Goal: Task Accomplishment & Management: Manage account settings

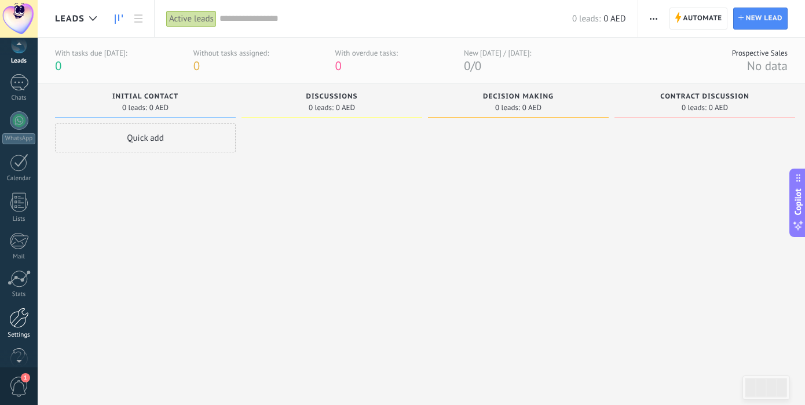
click at [17, 317] on div at bounding box center [19, 317] width 20 height 20
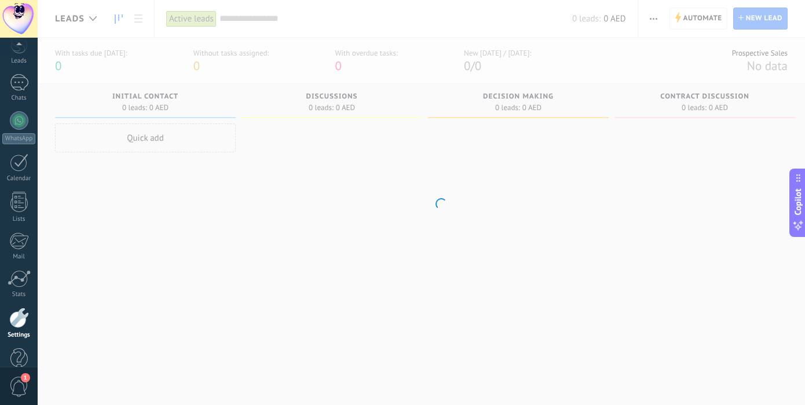
scroll to position [77, 0]
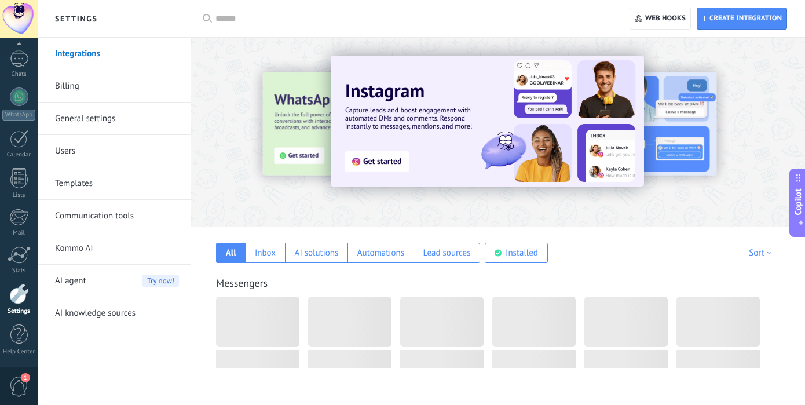
click at [79, 74] on link "Billing" at bounding box center [117, 86] width 124 height 32
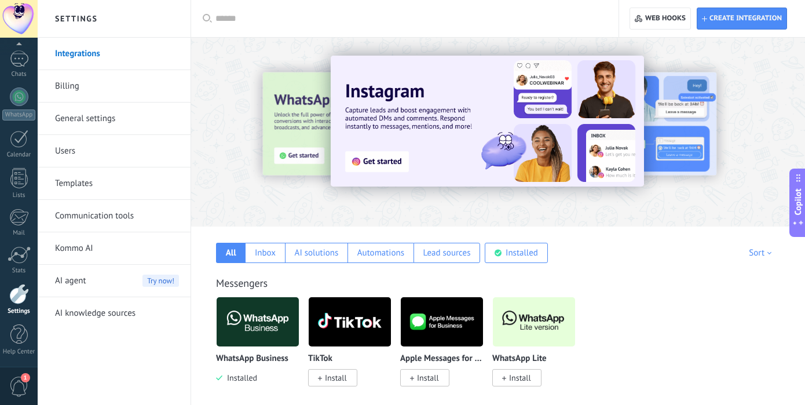
click at [85, 159] on link "Users" at bounding box center [117, 151] width 124 height 32
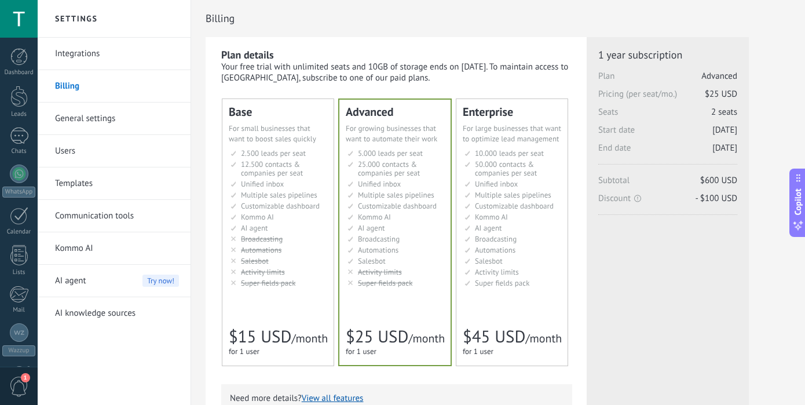
click at [63, 145] on link "Users" at bounding box center [117, 151] width 124 height 32
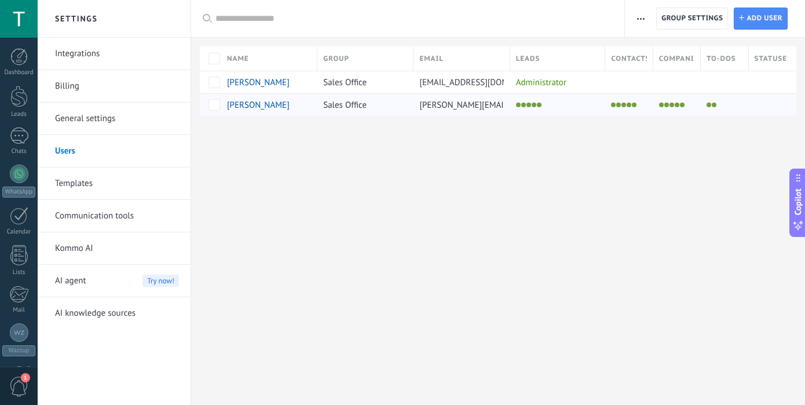
click at [537, 103] on li at bounding box center [539, 104] width 5 height 5
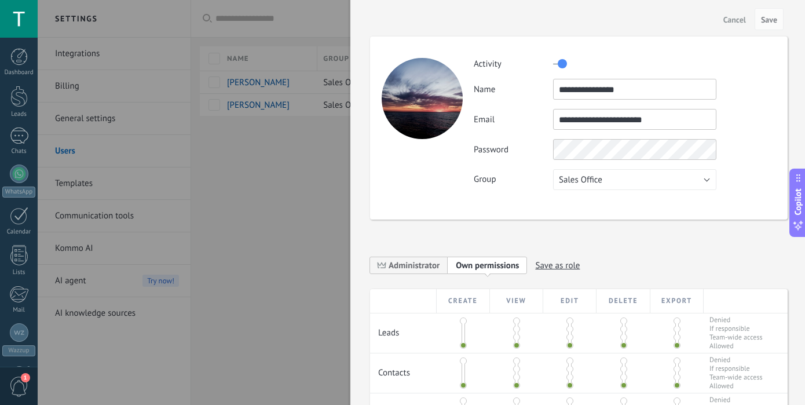
click at [585, 179] on span "Sales Office" at bounding box center [580, 179] width 43 height 11
click at [476, 190] on div "**********" at bounding box center [578, 127] width 417 height 183
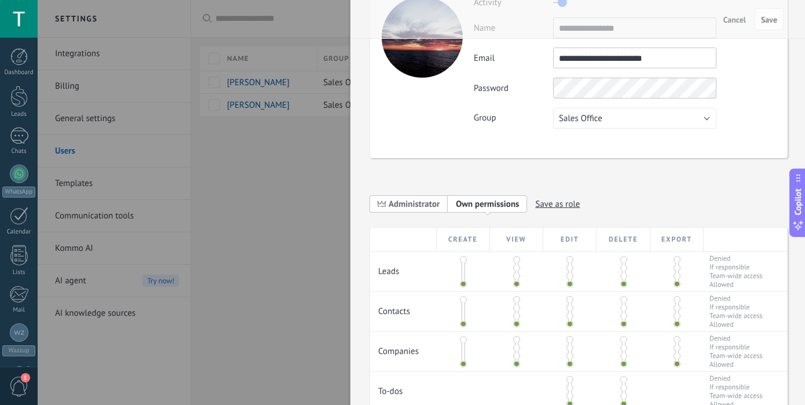
click at [411, 201] on span "Administrator" at bounding box center [413, 204] width 51 height 11
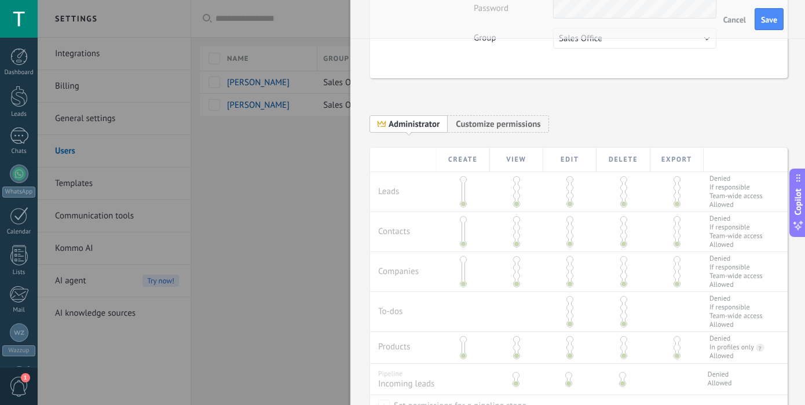
scroll to position [141, 0]
click at [775, 21] on span "Save" at bounding box center [769, 20] width 16 height 8
